Goal: Transaction & Acquisition: Purchase product/service

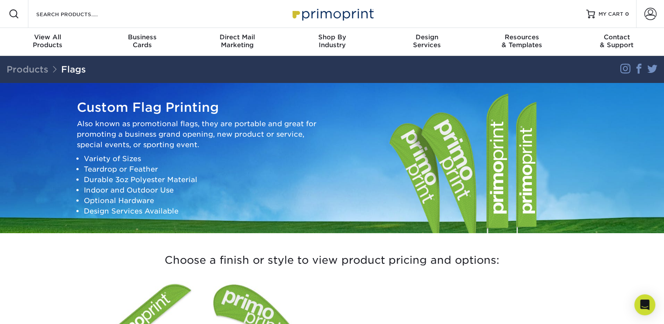
click at [55, 20] on div "Search Products" at bounding box center [74, 14] width 92 height 28
click at [61, 18] on input "Search Products" at bounding box center [77, 14] width 85 height 10
type input "flag"
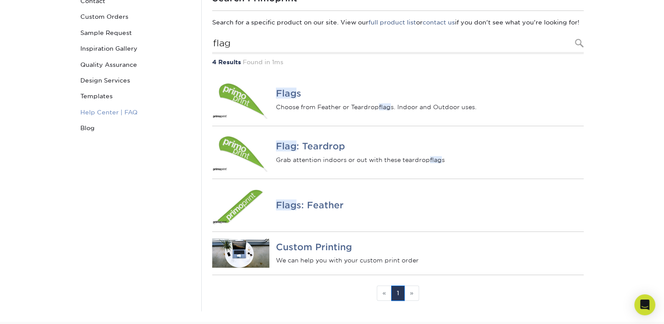
scroll to position [116, 0]
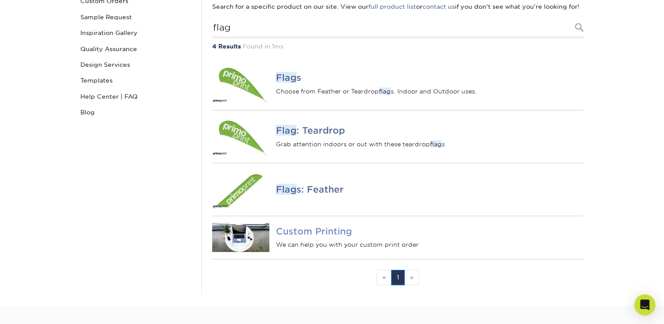
click at [252, 251] on img at bounding box center [241, 237] width 58 height 29
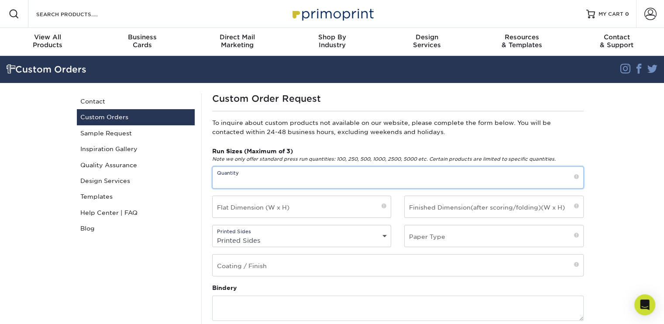
click at [255, 183] on input "text" at bounding box center [397, 177] width 370 height 21
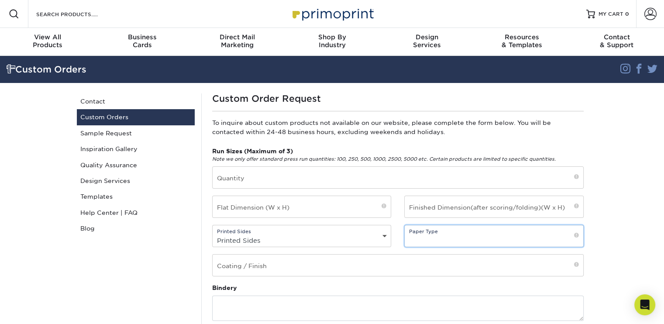
click at [453, 235] on input "text" at bounding box center [493, 235] width 178 height 21
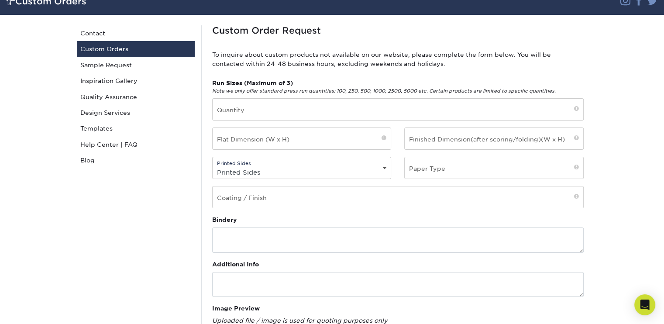
scroll to position [72, 0]
